Goal: Find specific page/section: Find specific page/section

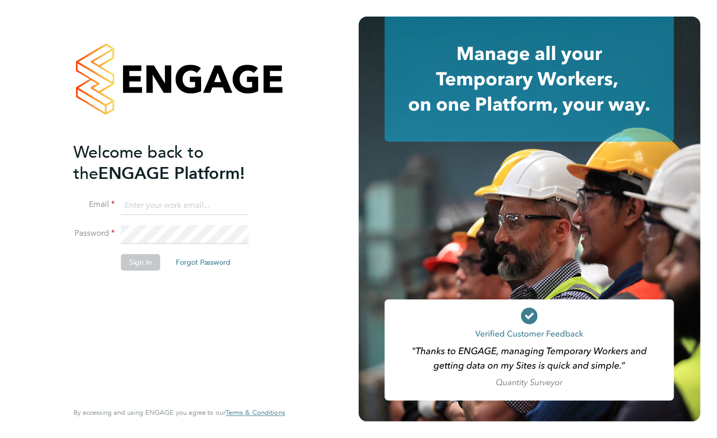
type input "[EMAIL_ADDRESS][DOMAIN_NAME]"
click at [140, 261] on button "Sign In" at bounding box center [140, 262] width 39 height 17
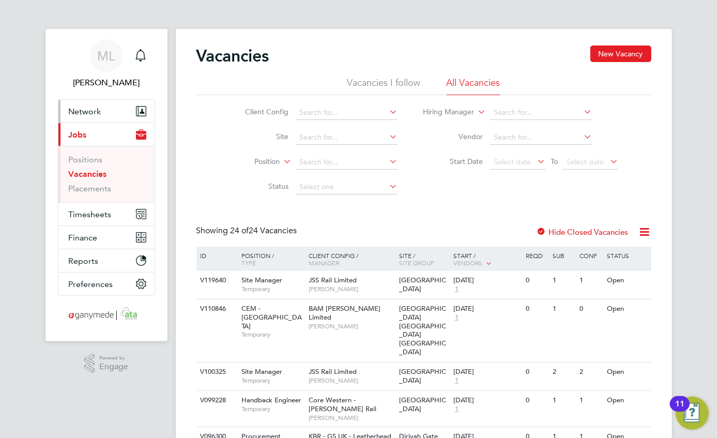
click at [88, 111] on span "Network" at bounding box center [85, 111] width 33 height 10
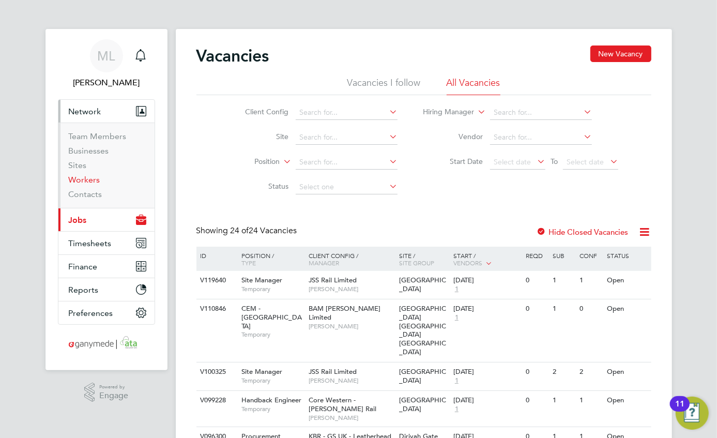
click at [84, 181] on link "Workers" at bounding box center [85, 180] width 32 height 10
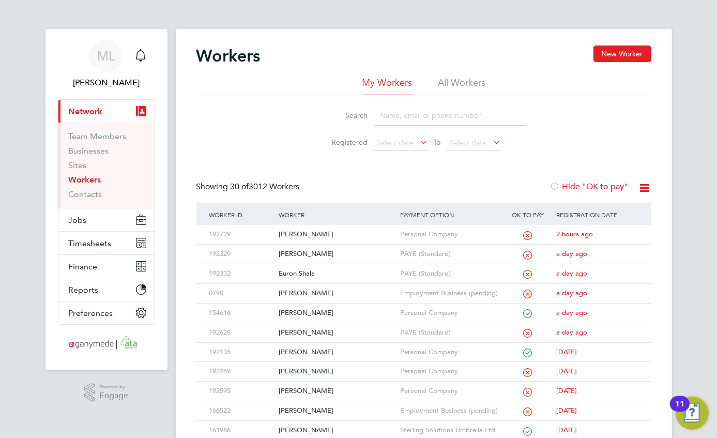
click at [391, 114] on input at bounding box center [450, 115] width 151 height 20
click at [463, 80] on li "All Workers" at bounding box center [462, 85] width 48 height 19
click at [398, 115] on input at bounding box center [450, 115] width 151 height 20
click at [299, 407] on div "Shane Rankin" at bounding box center [336, 410] width 121 height 19
